Goal: Transaction & Acquisition: Purchase product/service

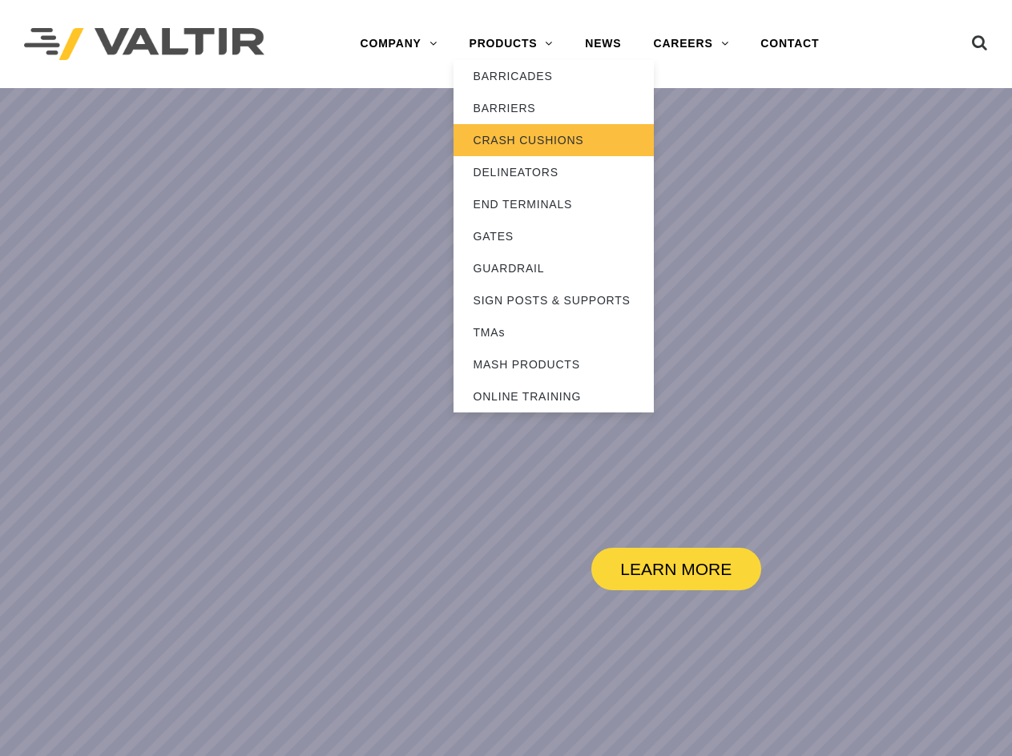
click at [506, 148] on link "CRASH CUSHIONS" at bounding box center [553, 140] width 200 height 32
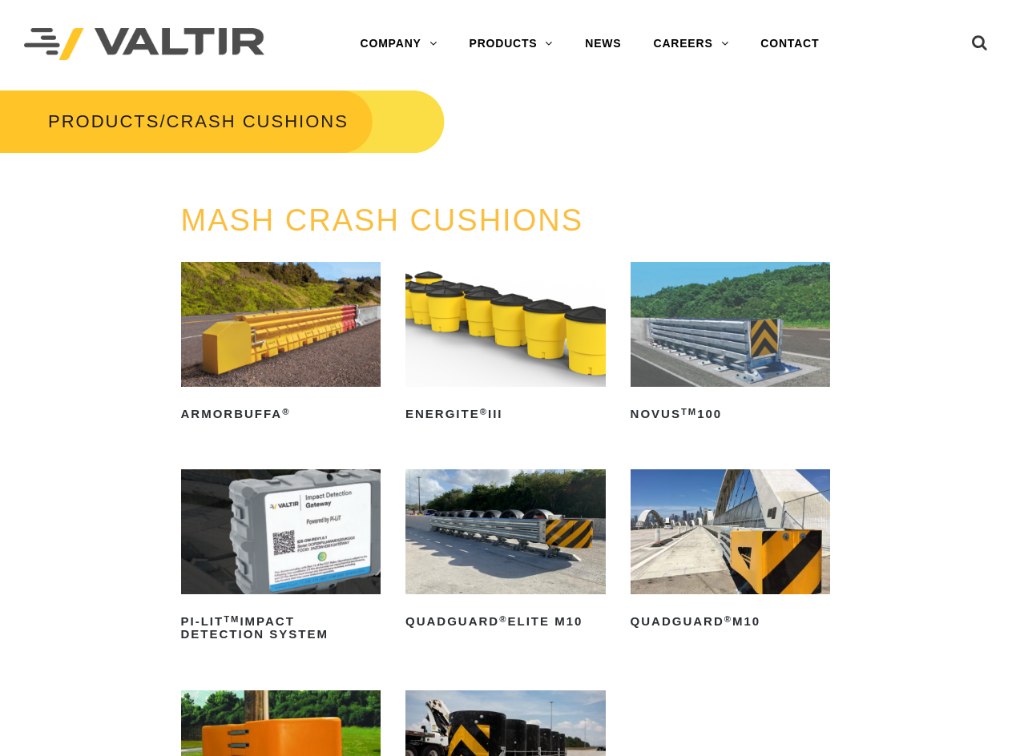
click at [775, 321] on img at bounding box center [731, 324] width 200 height 125
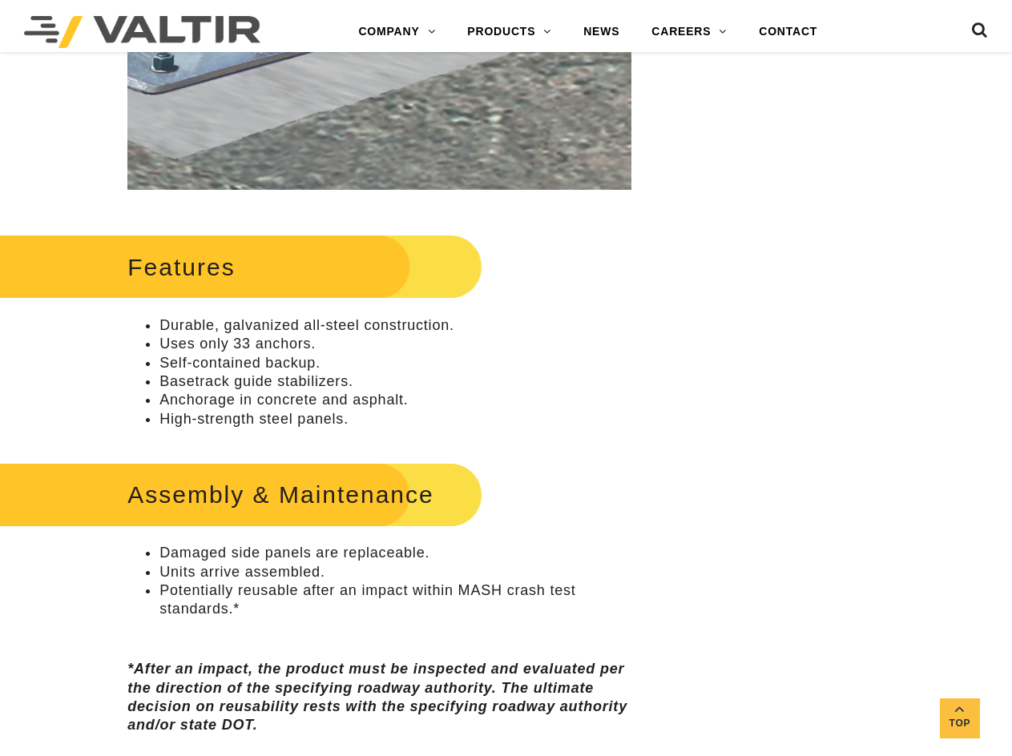
scroll to position [481, 0]
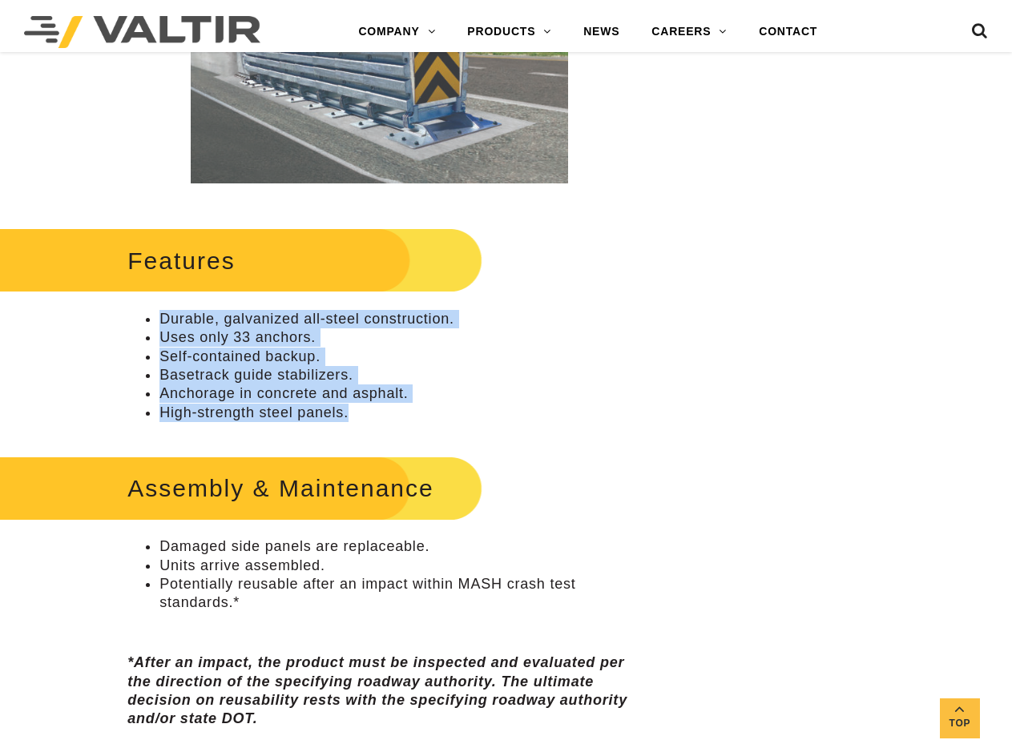
drag, startPoint x: 353, startPoint y: 416, endPoint x: 115, endPoint y: 316, distance: 258.9
copy ul "Durable, galvanized all-steel construction. Uses only 33 anchors. Self-containe…"
